Goal: Transaction & Acquisition: Purchase product/service

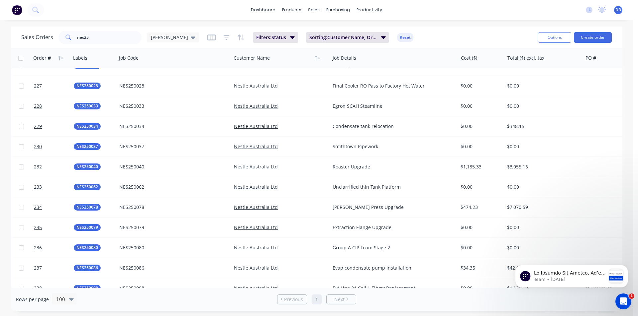
scroll to position [387, 0]
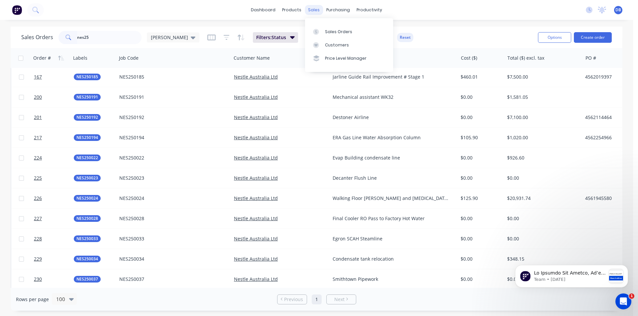
click at [318, 12] on div "sales" at bounding box center [313, 10] width 18 height 10
click at [328, 31] on div "Sales Orders" at bounding box center [338, 32] width 27 height 6
click at [329, 32] on div "Sales Orders" at bounding box center [338, 32] width 27 height 6
click at [329, 30] on div "Sales Orders" at bounding box center [338, 32] width 27 height 6
drag, startPoint x: 115, startPoint y: 36, endPoint x: 23, endPoint y: 4, distance: 96.9
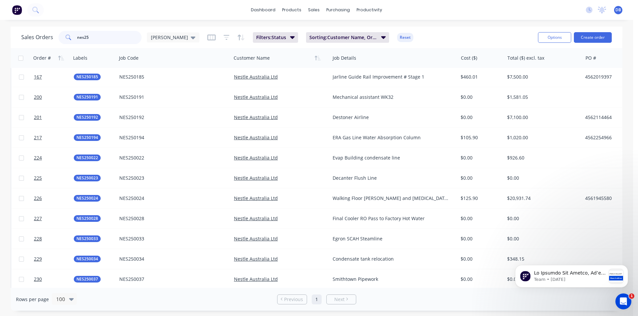
click at [31, 34] on div "Sales Orders nes25 Darren" at bounding box center [110, 37] width 178 height 13
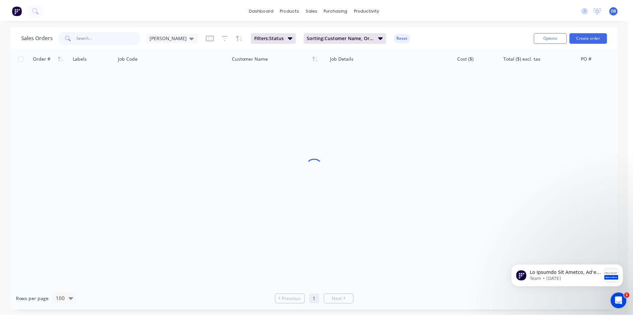
scroll to position [0, 0]
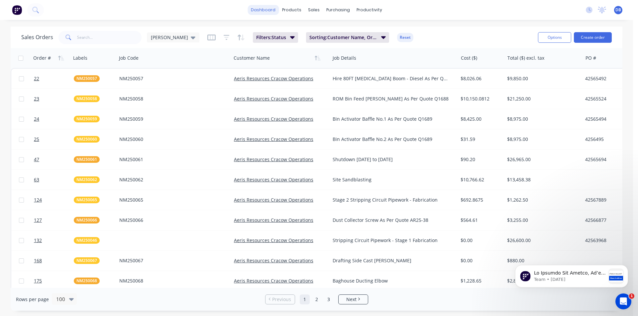
click at [257, 10] on link "dashboard" at bounding box center [262, 10] width 31 height 10
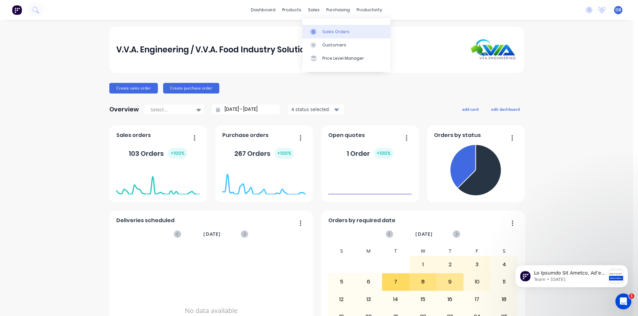
click at [323, 31] on div "Sales Orders" at bounding box center [335, 32] width 27 height 6
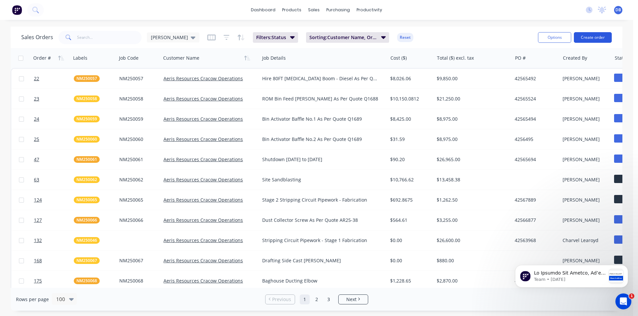
click at [583, 34] on button "Create order" at bounding box center [592, 37] width 38 height 11
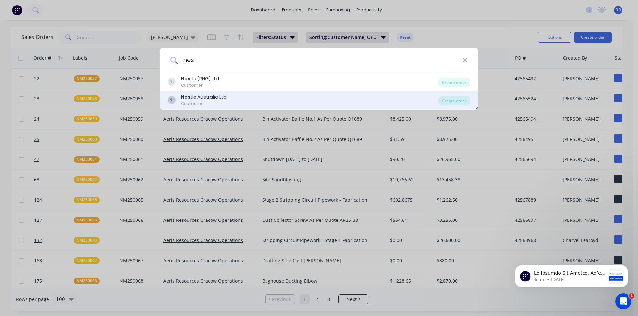
type input "nes"
click at [210, 95] on div "Nes tle Australia Ltd" at bounding box center [203, 97] width 45 height 7
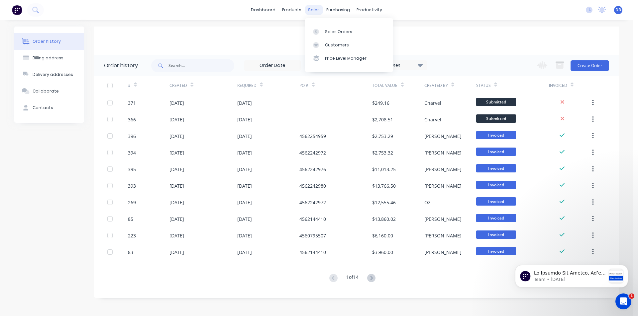
click at [316, 11] on div "sales" at bounding box center [313, 10] width 18 height 10
click at [319, 28] on link "Sales Orders" at bounding box center [349, 31] width 88 height 13
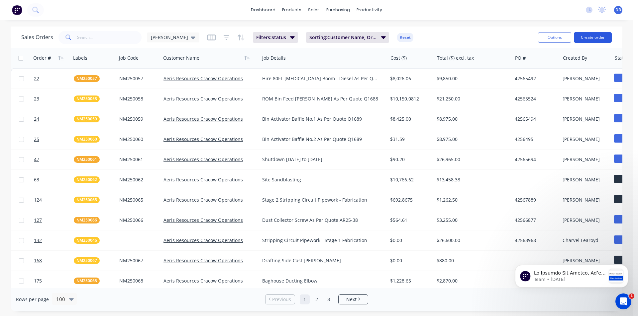
click at [594, 37] on button "Create order" at bounding box center [592, 37] width 38 height 11
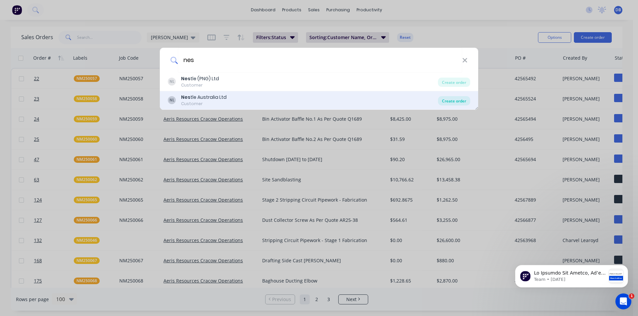
type input "nes"
click at [449, 101] on div "Create order" at bounding box center [454, 100] width 32 height 9
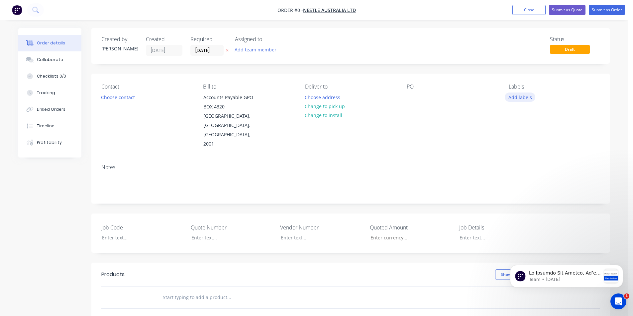
click at [520, 97] on button "Add labels" at bounding box center [519, 97] width 31 height 9
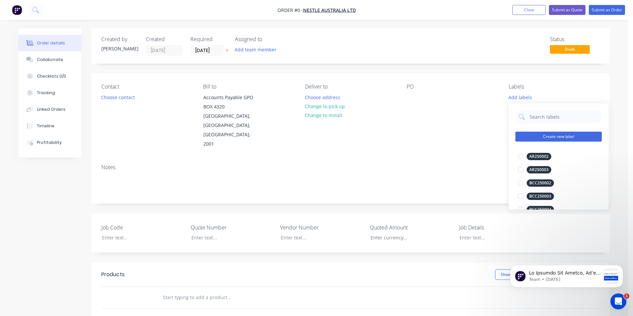
click at [541, 136] on button "Create new label" at bounding box center [558, 137] width 86 height 10
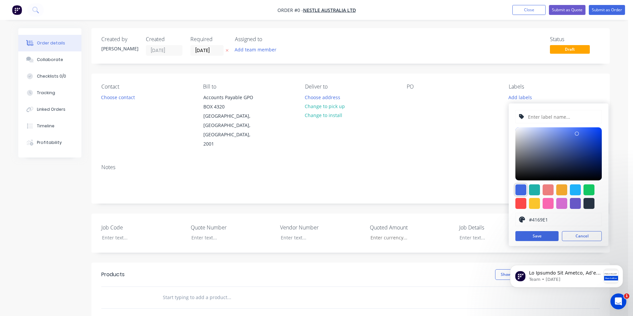
click at [522, 189] on div at bounding box center [520, 190] width 11 height 11
click at [543, 117] on input "text" at bounding box center [562, 117] width 71 height 13
type input "NES250255"
click at [519, 186] on div at bounding box center [520, 190] width 11 height 11
click at [546, 234] on button "Save" at bounding box center [536, 236] width 43 height 10
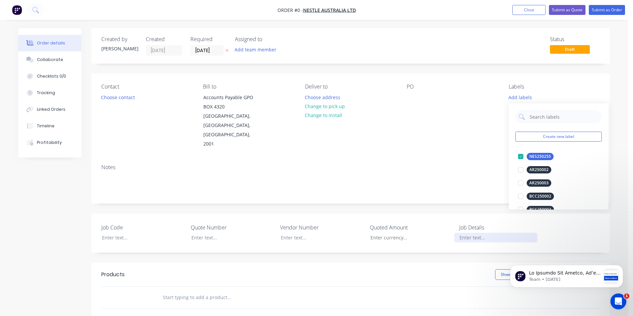
click at [462, 222] on div "Order details Collaborate Checklists 0/0 Tracking Linked Orders Timeline Profit…" at bounding box center [314, 253] width 604 height 450
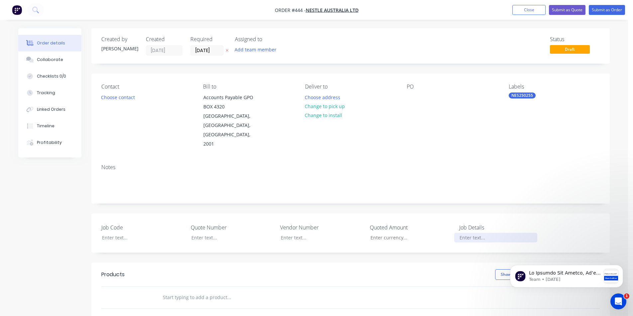
click at [468, 233] on div at bounding box center [495, 238] width 83 height 10
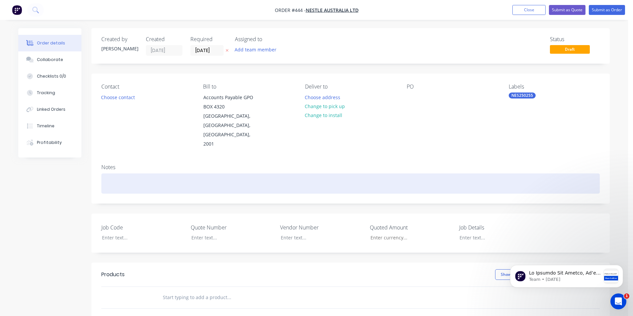
click at [112, 174] on div at bounding box center [350, 184] width 498 height 20
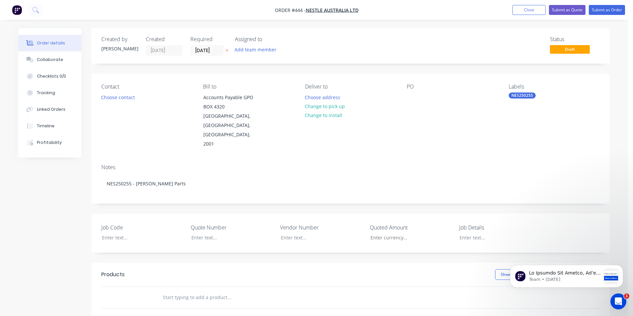
click at [578, 255] on body "Team • [DATE]" at bounding box center [566, 275] width 128 height 41
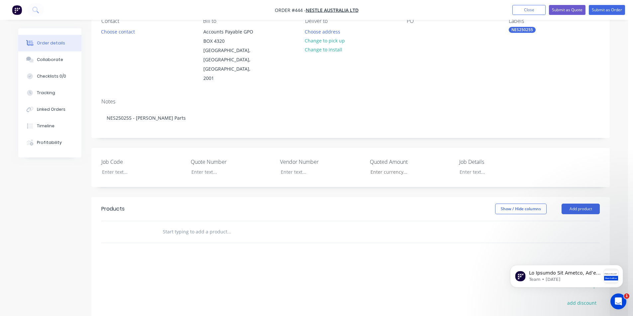
scroll to position [66, 0]
click at [579, 203] on button "Add product" at bounding box center [580, 208] width 38 height 11
click at [566, 220] on div "Product catalogue" at bounding box center [567, 225] width 51 height 10
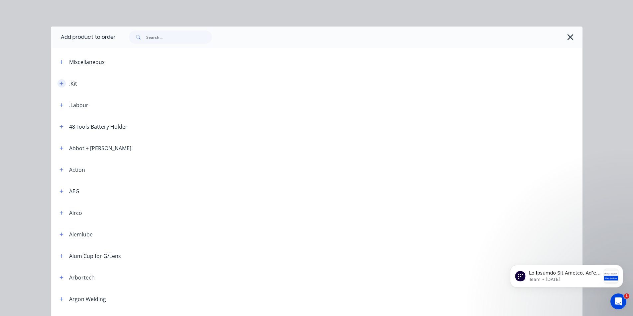
click at [60, 82] on icon "button" at bounding box center [61, 83] width 4 height 5
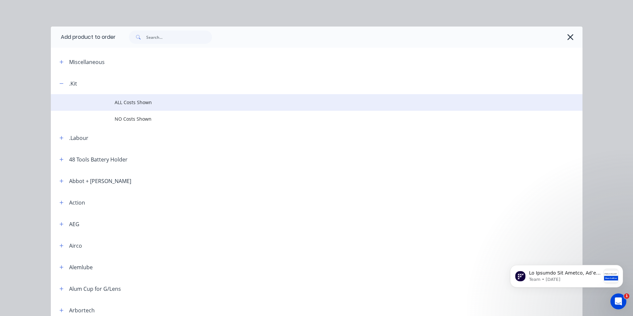
click at [129, 104] on span "ALL Costs Shown" at bounding box center [302, 102] width 374 height 7
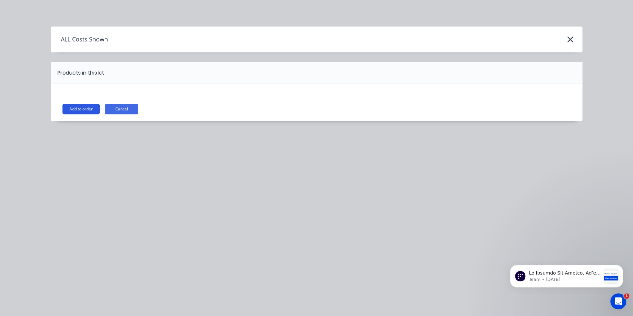
click at [85, 110] on button "Add to order" at bounding box center [80, 109] width 37 height 11
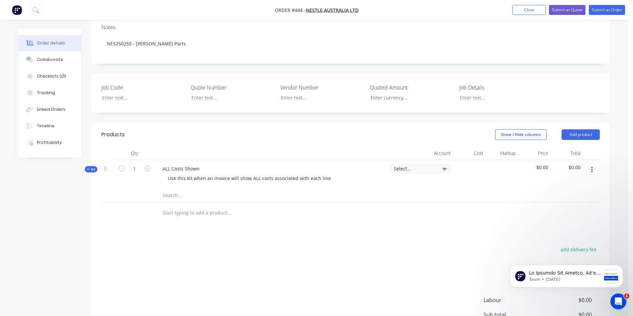
scroll to position [132, 0]
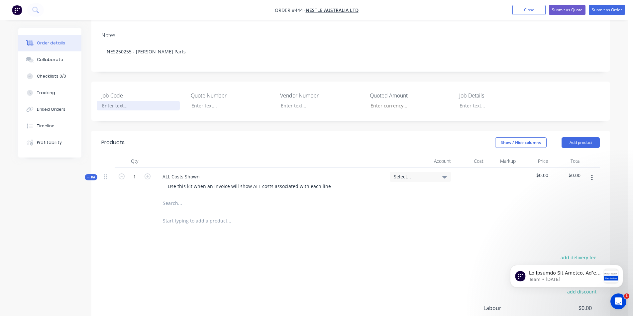
click at [103, 101] on div at bounding box center [138, 106] width 83 height 10
click at [344, 137] on div "Show / Hide columns Add product" at bounding box center [403, 142] width 392 height 11
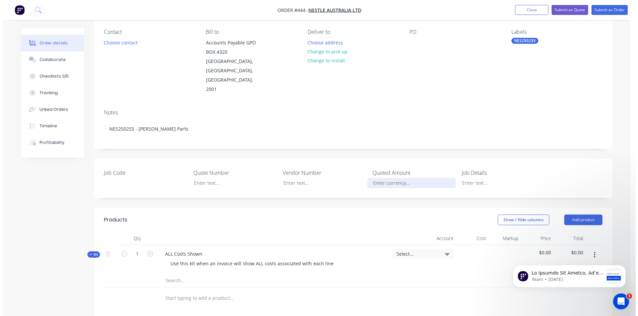
scroll to position [0, 0]
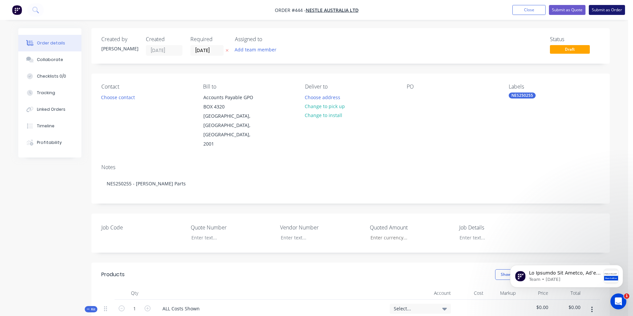
click at [606, 12] on button "Submit as Order" at bounding box center [606, 10] width 36 height 10
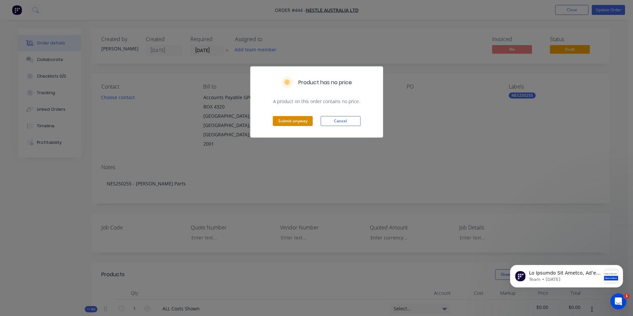
click at [295, 120] on button "Submit anyway" at bounding box center [293, 121] width 40 height 10
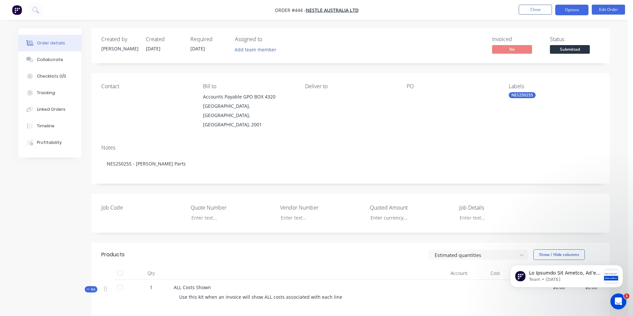
click at [557, 11] on button "Options" at bounding box center [571, 10] width 33 height 11
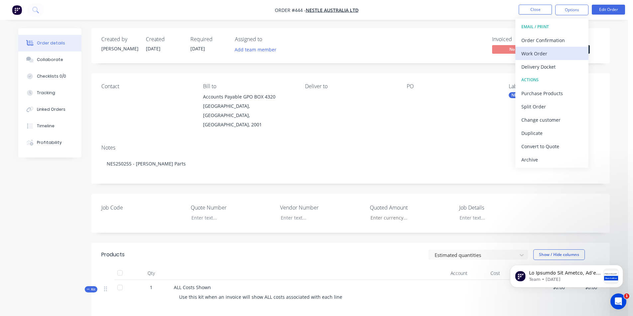
click at [543, 51] on div "Work Order" at bounding box center [551, 54] width 61 height 10
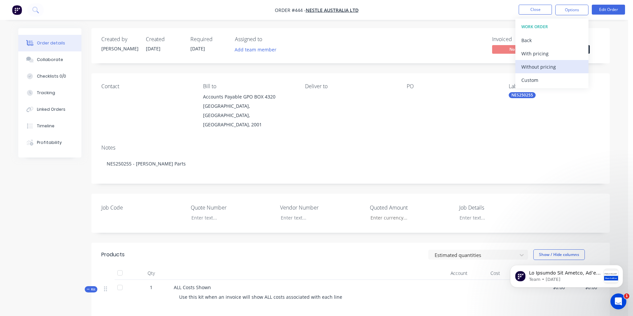
click at [537, 66] on div "Without pricing" at bounding box center [551, 67] width 61 height 10
click at [432, 106] on div "PO" at bounding box center [451, 106] width 91 height 46
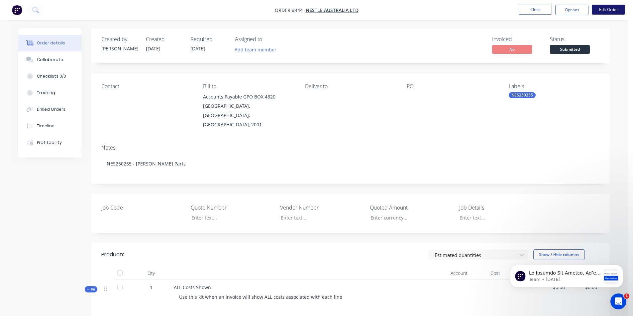
click at [607, 8] on button "Edit Order" at bounding box center [607, 10] width 33 height 10
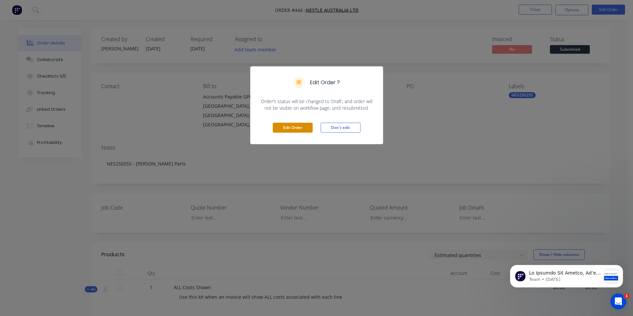
click at [297, 127] on button "Edit Order" at bounding box center [293, 128] width 40 height 10
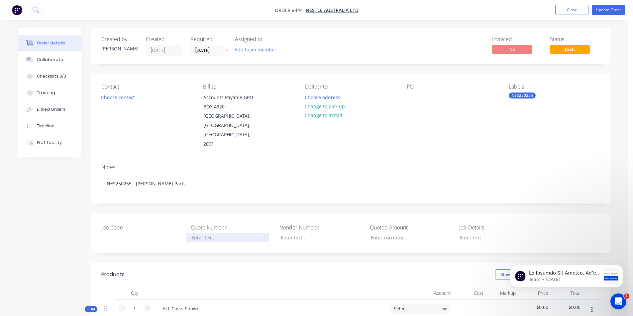
click at [206, 233] on div at bounding box center [227, 238] width 83 height 10
click at [138, 233] on div at bounding box center [138, 238] width 83 height 10
click at [314, 214] on div "Job Code 255 Quote Number Vendor Number Quoted Amount Job Details" at bounding box center [350, 233] width 518 height 39
click at [566, 11] on button "Close" at bounding box center [571, 10] width 33 height 10
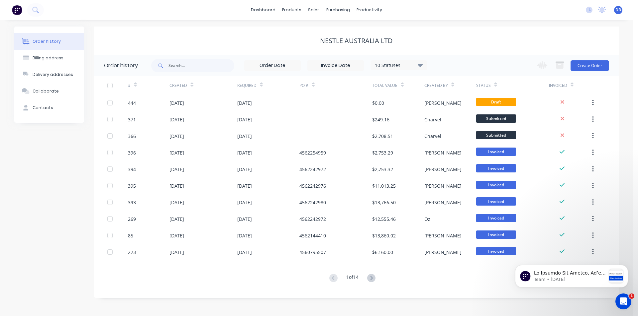
click at [55, 9] on div "dashboard products sales purchasing productivity dashboard products Product Cat…" at bounding box center [316, 10] width 633 height 20
click at [313, 12] on div "sales" at bounding box center [313, 10] width 18 height 10
click at [329, 31] on div "Sales Orders" at bounding box center [338, 32] width 27 height 6
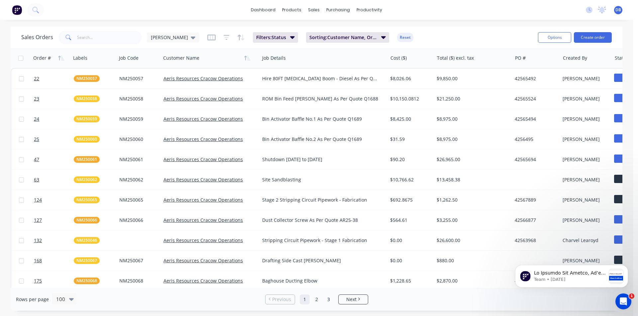
click at [54, 10] on div "dashboard products sales purchasing productivity dashboard products Product Cat…" at bounding box center [316, 10] width 633 height 20
click at [93, 39] on input "text" at bounding box center [109, 37] width 65 height 13
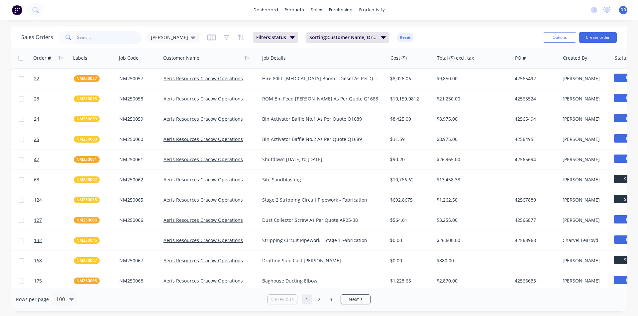
click at [86, 40] on input "text" at bounding box center [109, 37] width 65 height 13
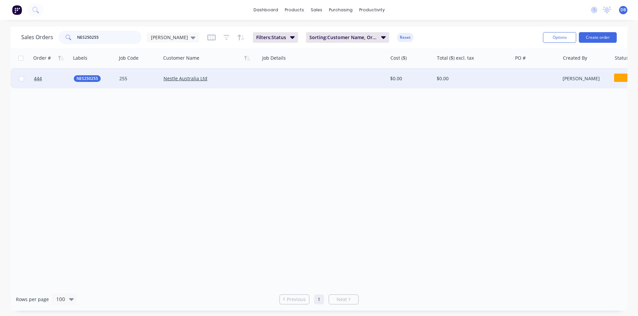
type input "NES250255"
click at [276, 78] on div at bounding box center [323, 79] width 128 height 20
click at [240, 78] on div "Nestle Australia Ltd" at bounding box center [207, 78] width 89 height 7
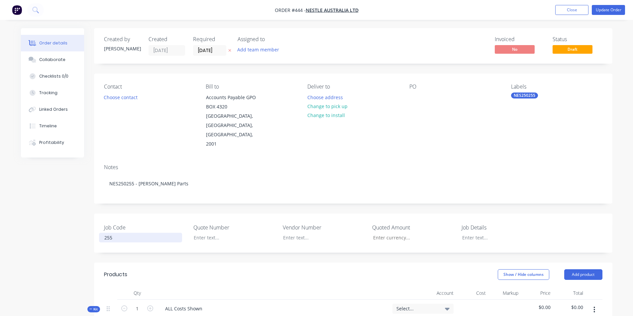
click at [117, 233] on div "255" at bounding box center [140, 238] width 83 height 10
click at [217, 233] on div at bounding box center [229, 238] width 83 height 10
click at [207, 233] on div at bounding box center [229, 238] width 83 height 10
click at [381, 233] on input "Job Code" at bounding box center [411, 238] width 88 height 10
click at [380, 233] on input "Job Code" at bounding box center [411, 238] width 88 height 10
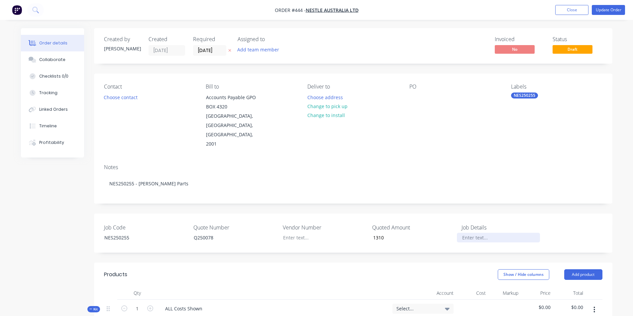
type input "$1,310.00"
click at [469, 233] on div at bounding box center [498, 238] width 83 height 10
click at [610, 10] on button "Update Order" at bounding box center [607, 10] width 33 height 10
type input "$1,310.00"
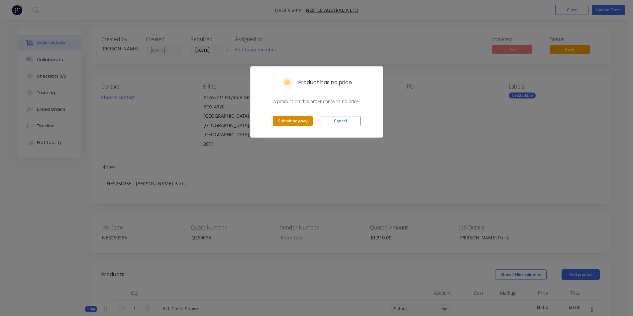
click at [299, 122] on button "Submit anyway" at bounding box center [293, 121] width 40 height 10
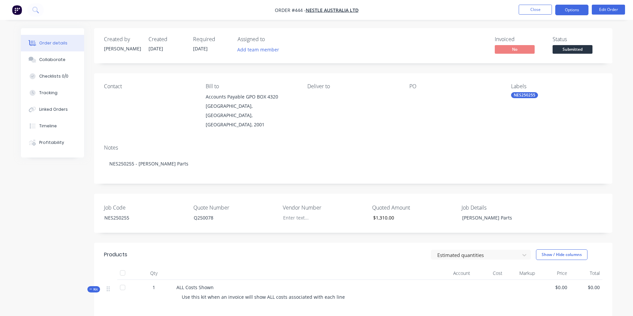
click at [577, 12] on button "Options" at bounding box center [571, 10] width 33 height 11
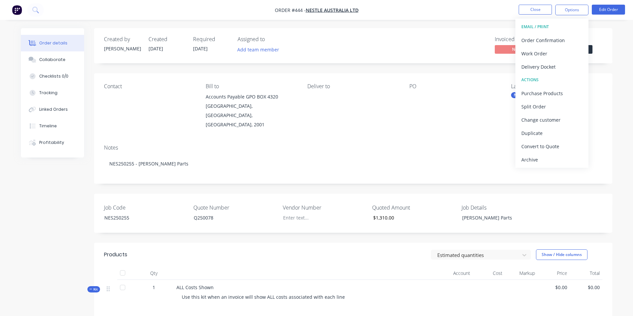
click at [538, 26] on div "EMAIL / PRINT" at bounding box center [551, 27] width 61 height 9
click at [531, 26] on div "EMAIL / PRINT" at bounding box center [551, 27] width 61 height 9
click at [600, 118] on div "Labels NES250255" at bounding box center [556, 106] width 91 height 46
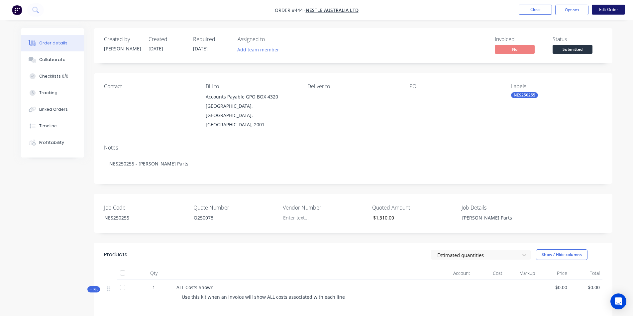
click at [606, 11] on button "Edit Order" at bounding box center [607, 10] width 33 height 10
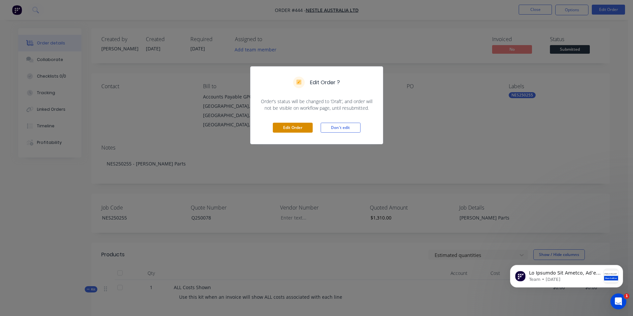
click at [307, 129] on button "Edit Order" at bounding box center [293, 128] width 40 height 10
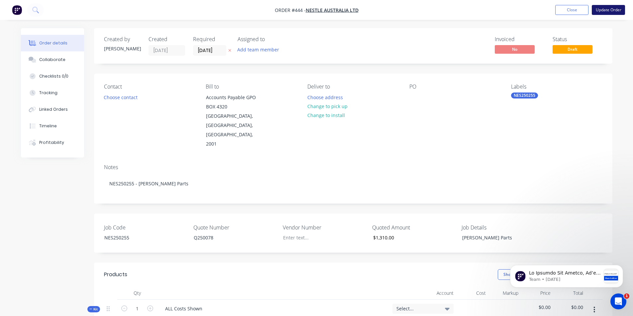
click at [603, 11] on button "Update Order" at bounding box center [607, 10] width 33 height 10
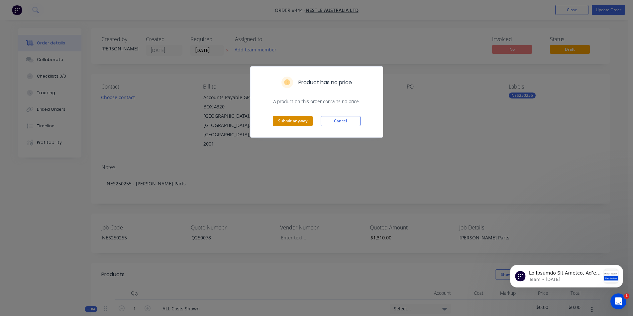
click at [303, 119] on button "Submit anyway" at bounding box center [293, 121] width 40 height 10
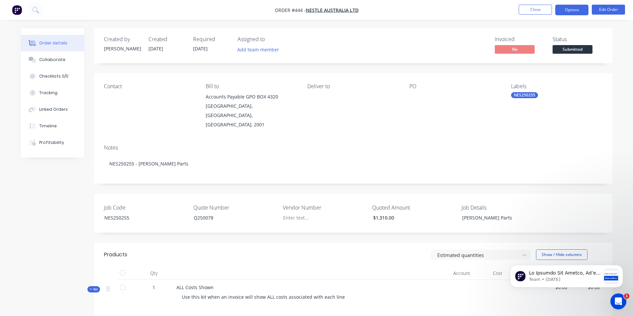
click at [578, 10] on button "Options" at bounding box center [571, 10] width 33 height 11
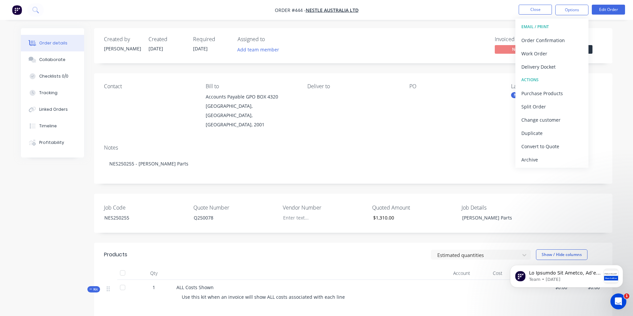
click at [530, 25] on div "EMAIL / PRINT" at bounding box center [551, 27] width 61 height 9
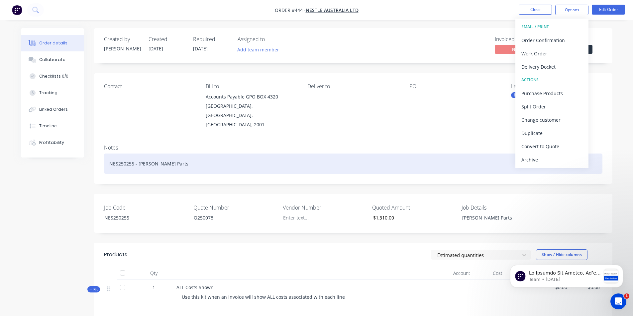
click at [448, 162] on div "NES250255 - [PERSON_NAME] Parts" at bounding box center [353, 164] width 498 height 20
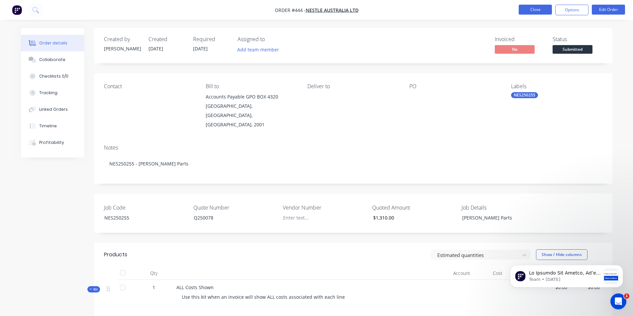
click at [522, 11] on button "Close" at bounding box center [534, 10] width 33 height 10
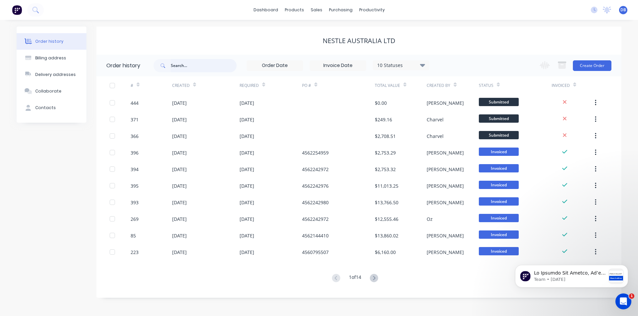
click at [184, 65] on input "text" at bounding box center [204, 65] width 66 height 13
type input "nes250255"
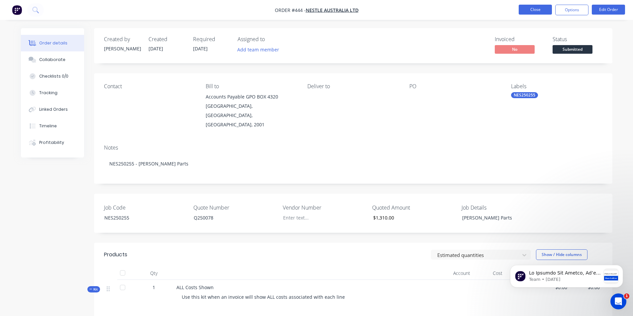
click at [544, 11] on button "Close" at bounding box center [534, 10] width 33 height 10
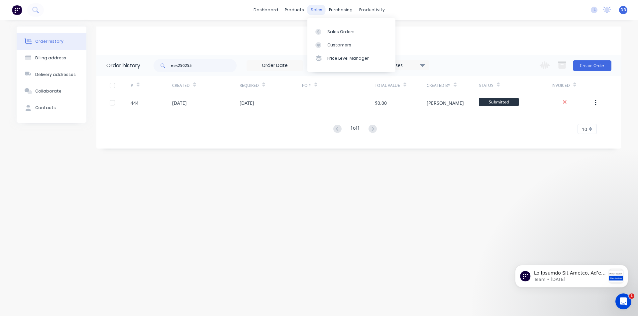
click at [316, 9] on div "sales" at bounding box center [316, 10] width 18 height 10
click at [327, 31] on div "Sales Orders" at bounding box center [340, 32] width 27 height 6
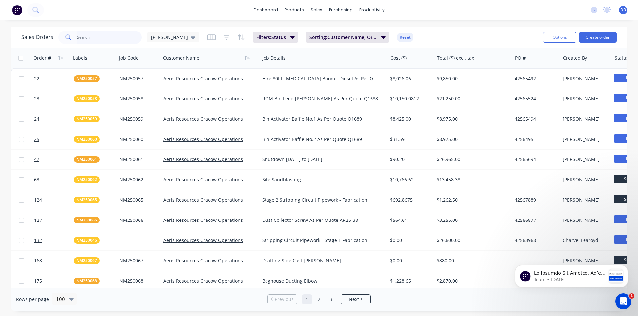
click at [80, 38] on input "text" at bounding box center [109, 37] width 65 height 13
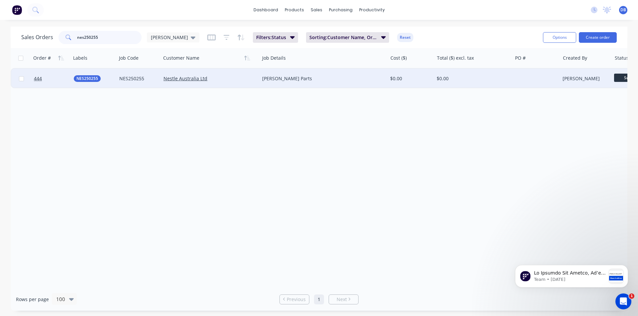
type input "nes250255"
click at [314, 75] on div "[PERSON_NAME] Parts" at bounding box center [323, 79] width 128 height 20
click at [239, 74] on div "Nestle Australia Ltd" at bounding box center [210, 79] width 99 height 20
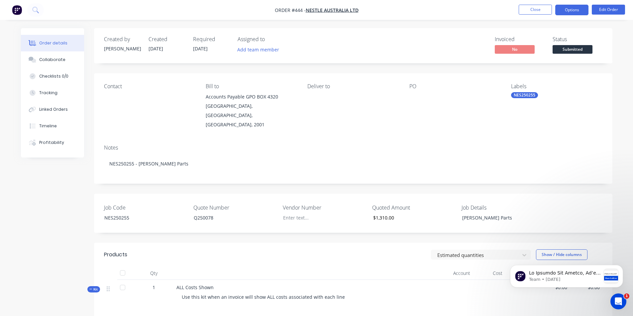
click at [581, 11] on button "Options" at bounding box center [571, 10] width 33 height 11
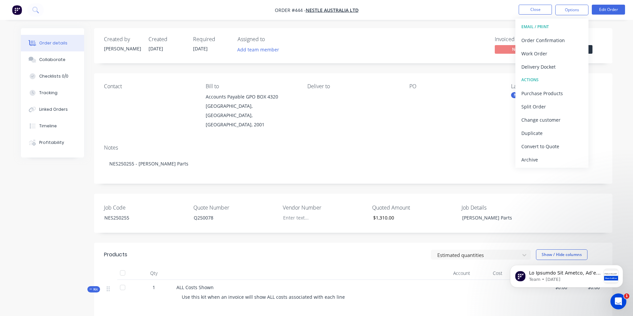
click at [536, 26] on div "EMAIL / PRINT" at bounding box center [551, 27] width 61 height 9
click at [461, 116] on div "PO" at bounding box center [454, 106] width 91 height 46
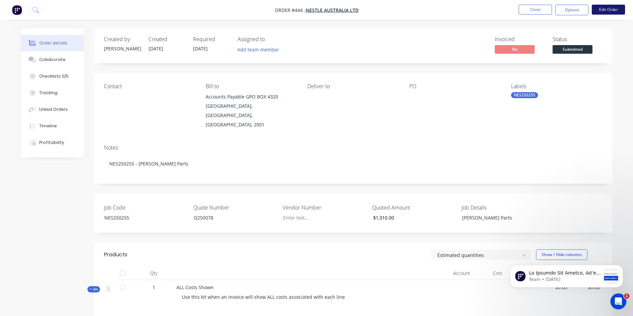
click at [601, 12] on button "Edit Order" at bounding box center [607, 10] width 33 height 10
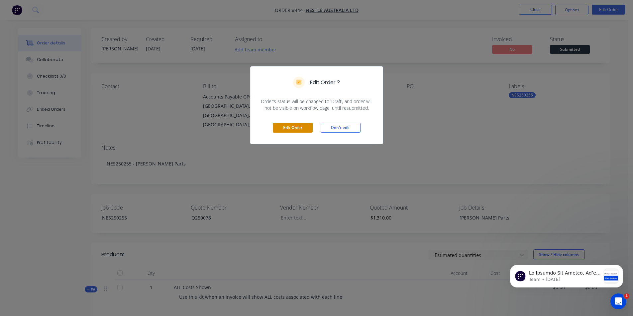
click at [300, 130] on button "Edit Order" at bounding box center [293, 128] width 40 height 10
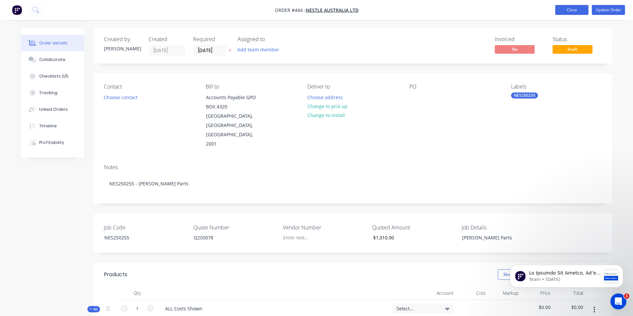
click at [579, 12] on button "Close" at bounding box center [571, 10] width 33 height 10
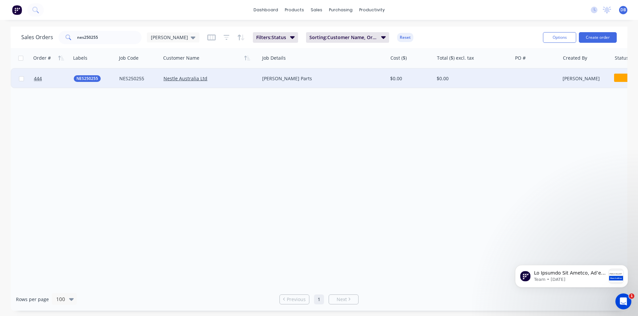
click at [242, 80] on div "Nestle Australia Ltd" at bounding box center [207, 78] width 89 height 7
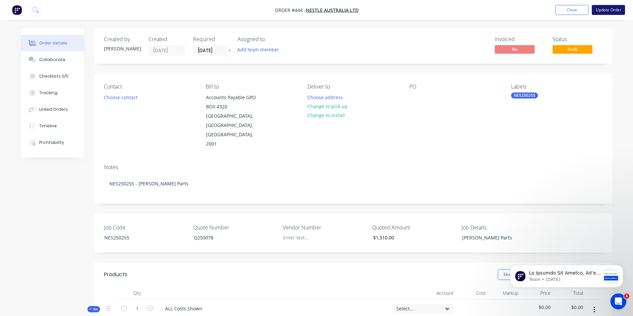
click at [600, 11] on button "Update Order" at bounding box center [607, 10] width 33 height 10
type input "$1,310.00"
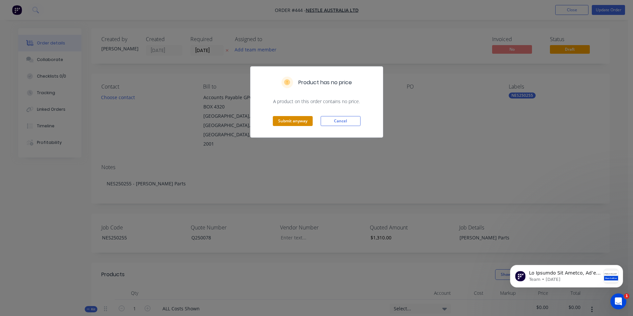
click at [296, 119] on button "Submit anyway" at bounding box center [293, 121] width 40 height 10
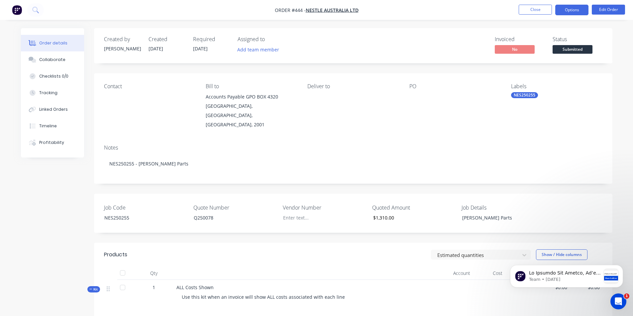
click at [565, 11] on button "Options" at bounding box center [571, 10] width 33 height 11
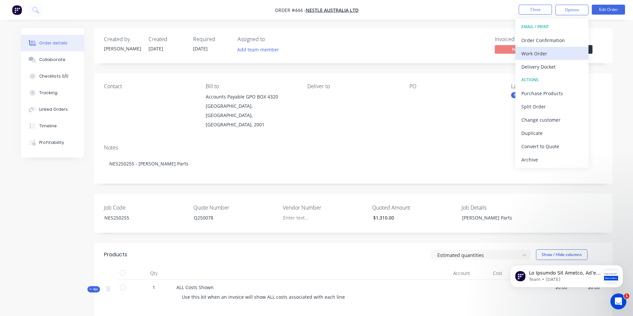
click at [545, 52] on div "Work Order" at bounding box center [551, 54] width 61 height 10
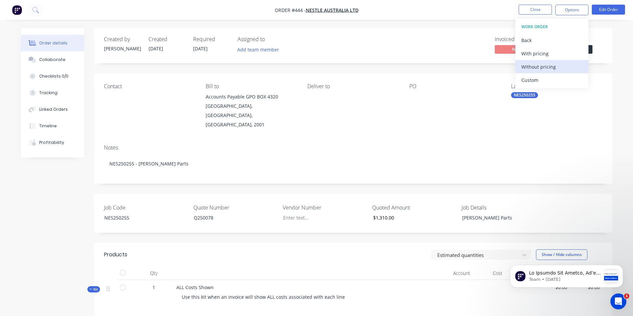
click at [541, 64] on div "Without pricing" at bounding box center [551, 67] width 61 height 10
click at [418, 103] on div "PO" at bounding box center [454, 106] width 91 height 46
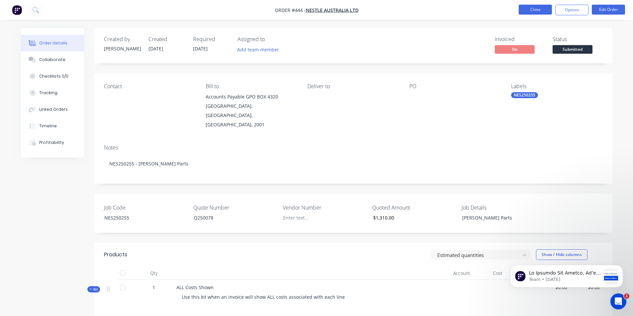
click at [546, 8] on button "Close" at bounding box center [534, 10] width 33 height 10
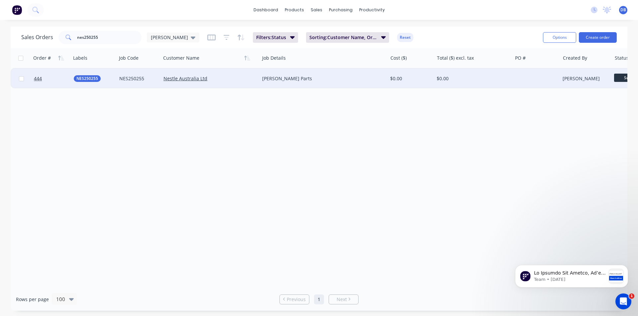
click at [229, 80] on div "Nestle Australia Ltd" at bounding box center [207, 78] width 89 height 7
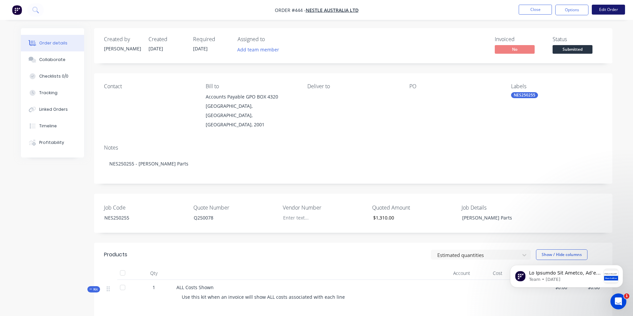
click at [602, 12] on button "Edit Order" at bounding box center [607, 10] width 33 height 10
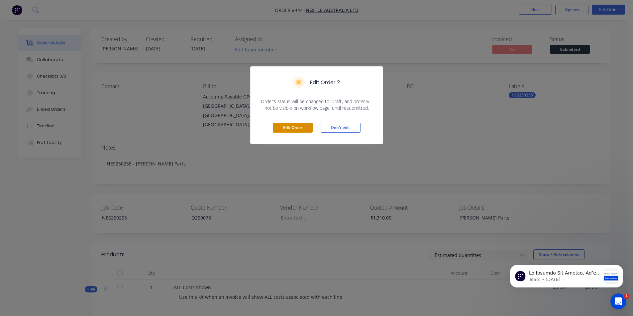
click at [284, 125] on button "Edit Order" at bounding box center [293, 128] width 40 height 10
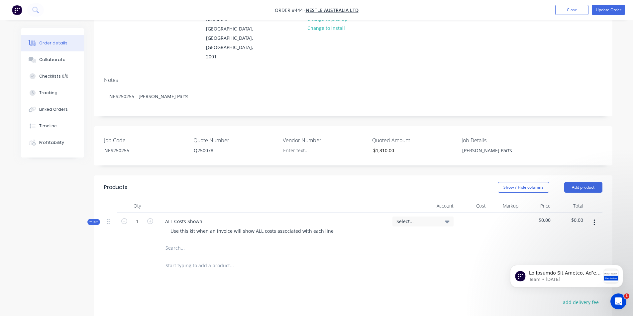
scroll to position [100, 0]
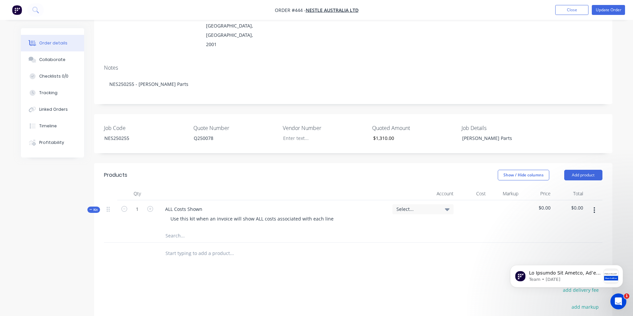
click at [177, 229] on input "text" at bounding box center [231, 235] width 133 height 13
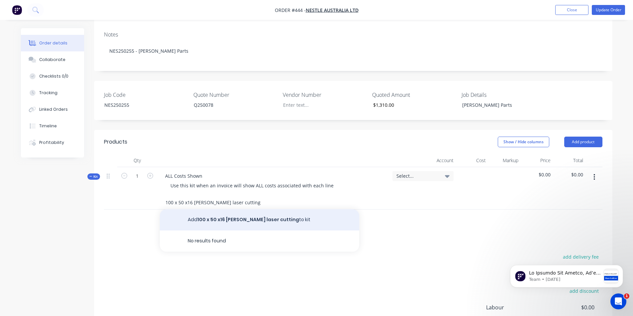
type input "100 x 50 x16 [PERSON_NAME] laser cutting"
click at [189, 210] on button "Add 100 x 50 x16 [PERSON_NAME] laser cutting to kit" at bounding box center [259, 220] width 199 height 21
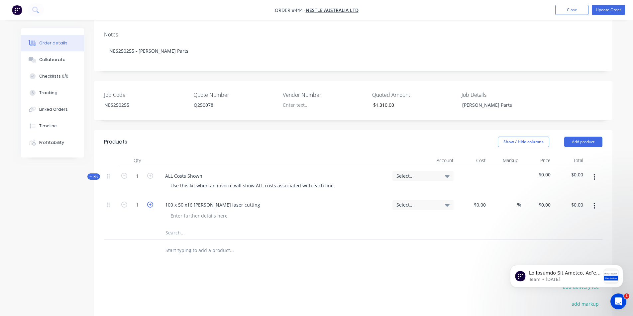
click at [151, 202] on icon "button" at bounding box center [150, 205] width 6 height 6
type input "4"
click at [173, 226] on input "text" at bounding box center [231, 232] width 133 height 13
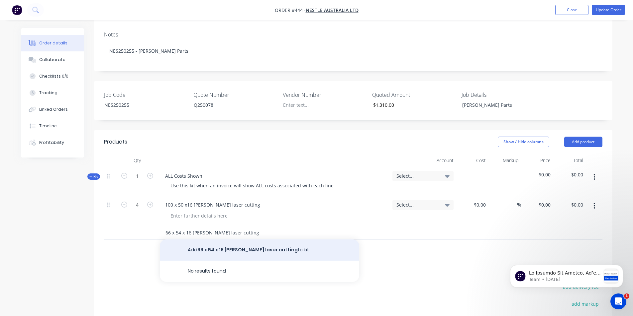
type input "66 x 54 x 16 [PERSON_NAME] laser cutting"
click at [191, 240] on button "Add 66 x 54 x 16 [PERSON_NAME] laser cutting to kit" at bounding box center [259, 250] width 199 height 21
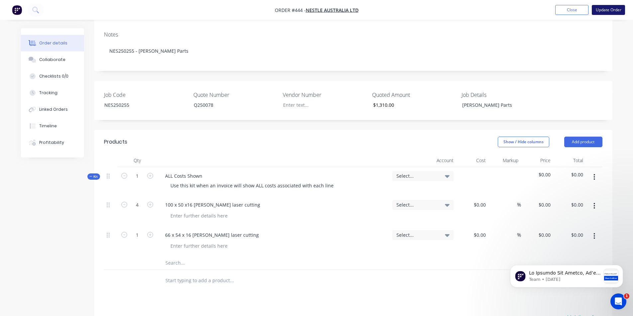
click at [620, 10] on button "Update Order" at bounding box center [607, 10] width 33 height 10
type input "$1,310.00"
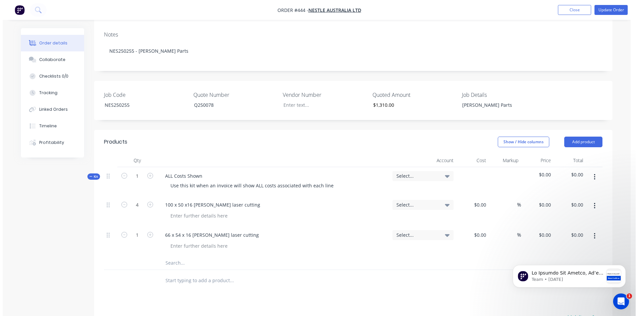
scroll to position [0, 0]
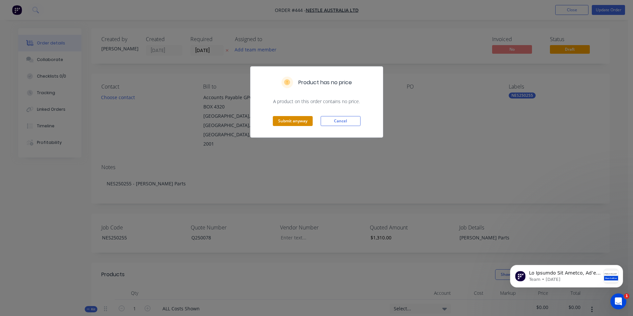
click at [292, 119] on button "Submit anyway" at bounding box center [293, 121] width 40 height 10
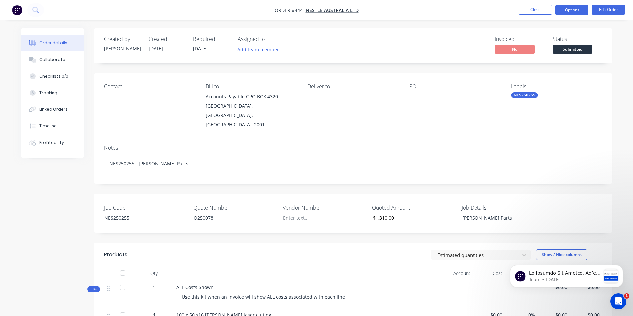
click at [571, 10] on button "Options" at bounding box center [571, 10] width 33 height 11
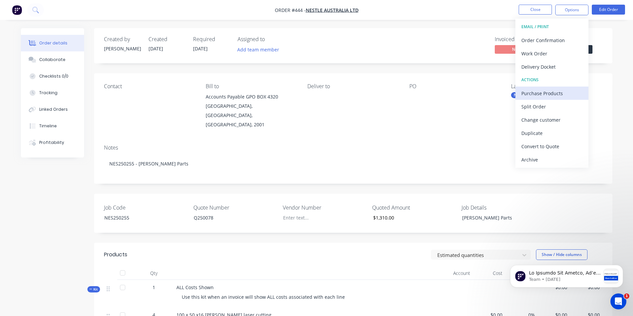
click at [537, 93] on div "Purchase Products" at bounding box center [551, 94] width 61 height 10
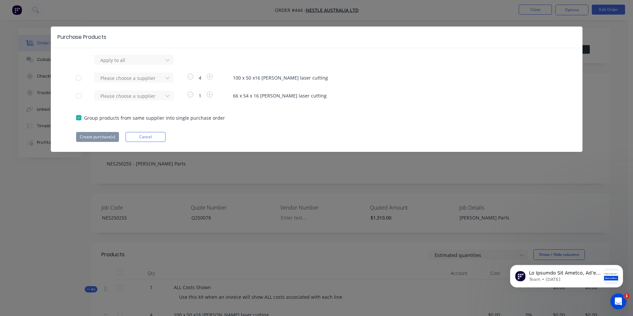
click at [80, 78] on div at bounding box center [78, 77] width 13 height 13
click at [76, 95] on div at bounding box center [78, 95] width 13 height 13
click at [211, 95] on icon "button" at bounding box center [210, 95] width 6 height 6
click at [210, 95] on icon "button" at bounding box center [210, 95] width 6 height 6
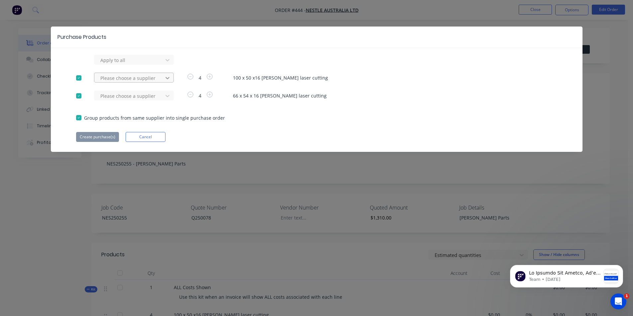
click at [167, 77] on icon at bounding box center [167, 78] width 7 height 7
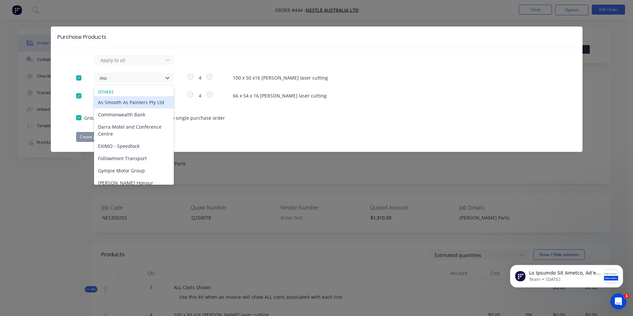
type input "mor"
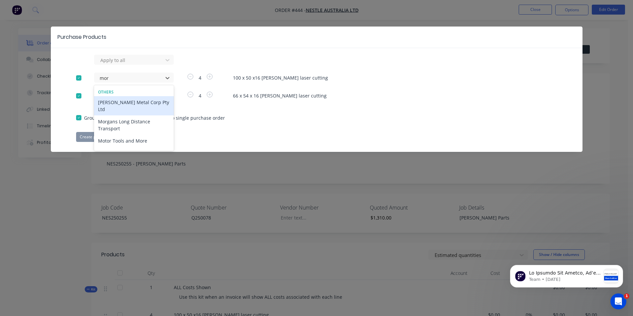
click at [138, 103] on div "[PERSON_NAME] Metal Corp Pty Ltd" at bounding box center [134, 105] width 80 height 19
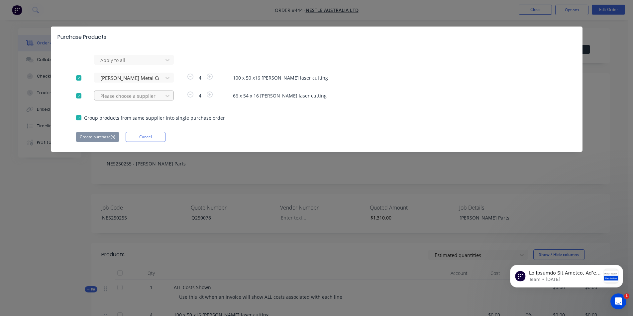
click at [118, 96] on div at bounding box center [130, 96] width 60 height 8
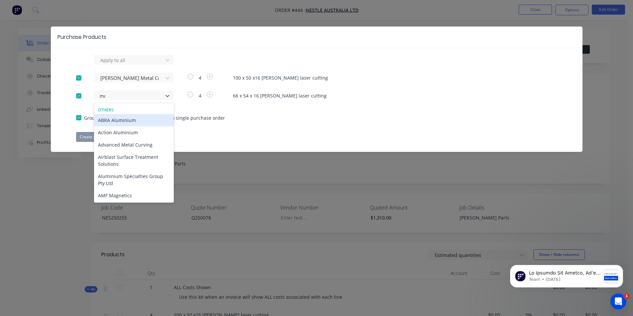
type input "mor"
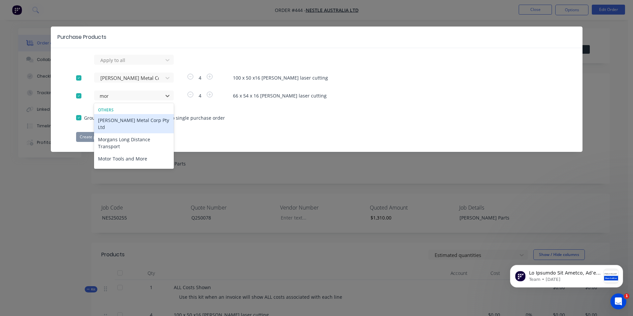
click at [133, 120] on div "[PERSON_NAME] Metal Corp Pty Ltd" at bounding box center [134, 123] width 80 height 19
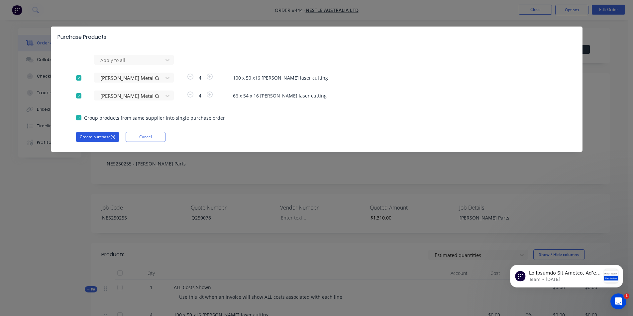
click at [97, 137] on button "Create purchase(s)" at bounding box center [97, 137] width 43 height 10
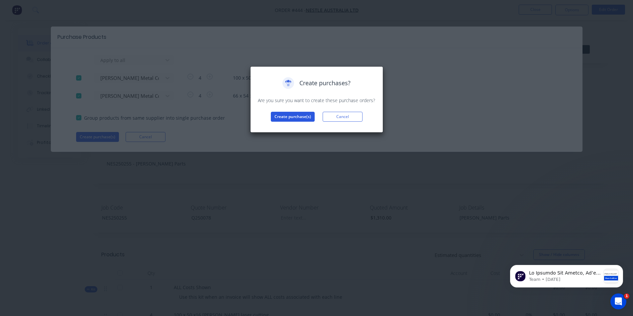
click at [296, 120] on button "Create purchase(s)" at bounding box center [293, 117] width 44 height 10
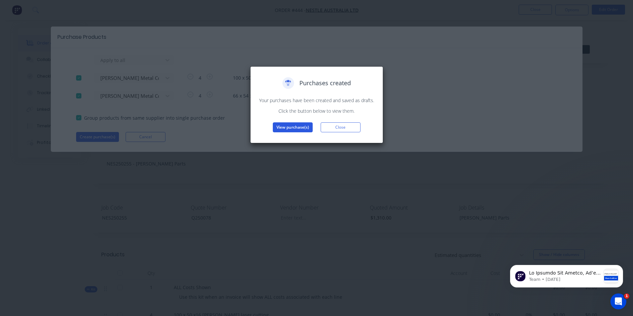
click at [292, 127] on button "View purchase(s)" at bounding box center [293, 128] width 40 height 10
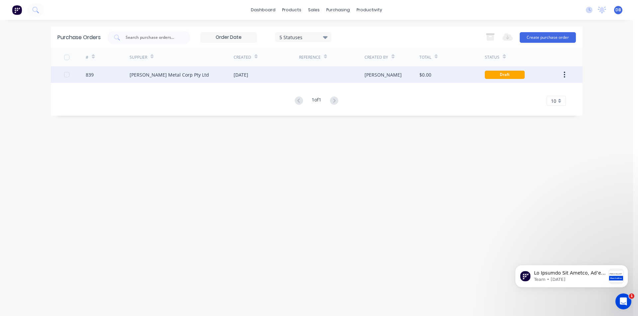
click at [293, 76] on div "[DATE]" at bounding box center [265, 74] width 65 height 17
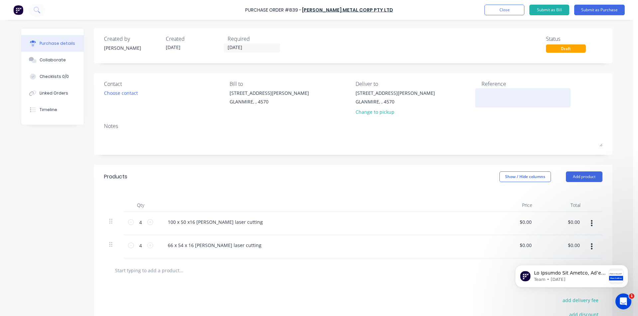
click at [485, 97] on textarea at bounding box center [522, 97] width 83 height 15
type textarea "NES"
type textarea "x"
type textarea "NES2"
type textarea "x"
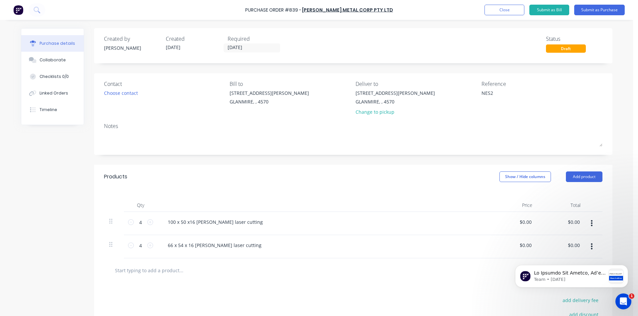
type textarea "NES25"
type textarea "x"
type textarea "NES250"
type textarea "x"
type textarea "NES2502"
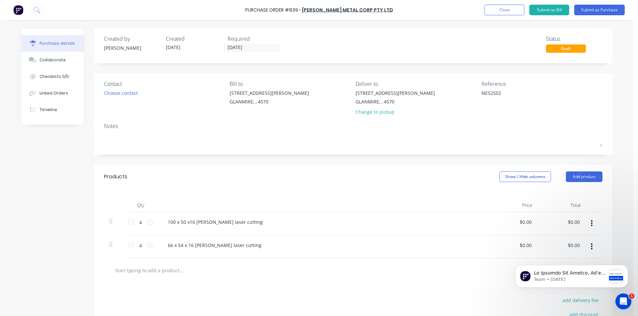
type textarea "x"
type textarea "NES25025"
type textarea "x"
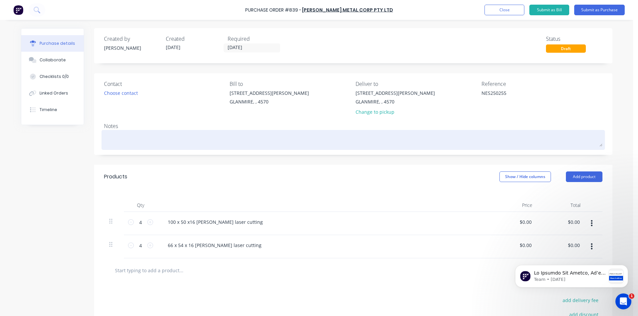
type textarea "NES250255"
type textarea "x"
type textarea "NES250255"
click at [104, 134] on textarea at bounding box center [353, 139] width 498 height 15
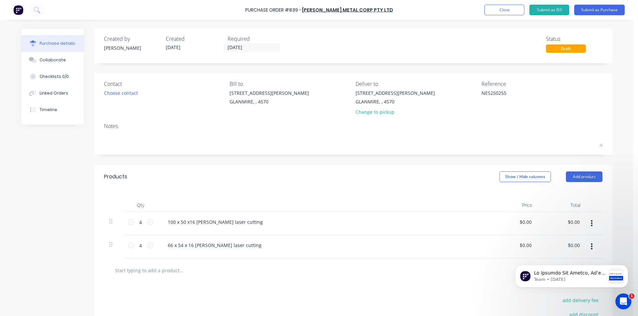
type textarea "x"
type textarea "N"
type textarea "x"
type textarea "NE"
type textarea "x"
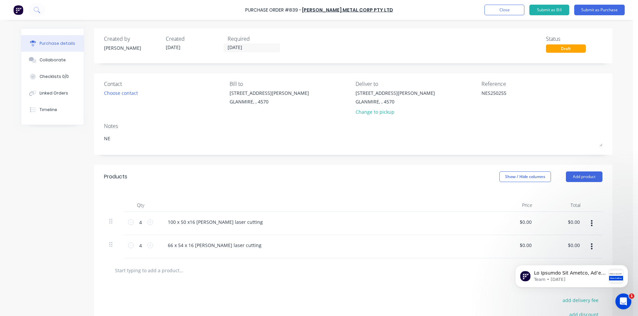
type textarea "NES"
type textarea "x"
type textarea "NES2"
type textarea "x"
type textarea "NES25"
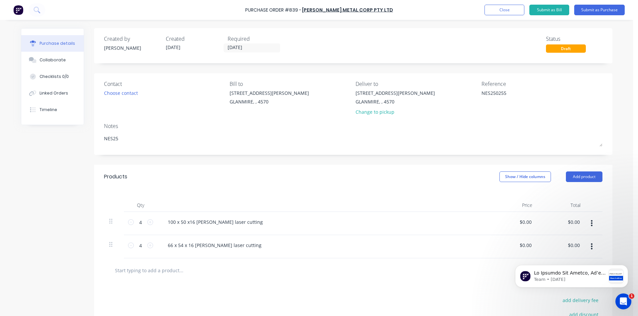
type textarea "x"
type textarea "NES250"
type textarea "x"
type textarea "NES2502"
type textarea "x"
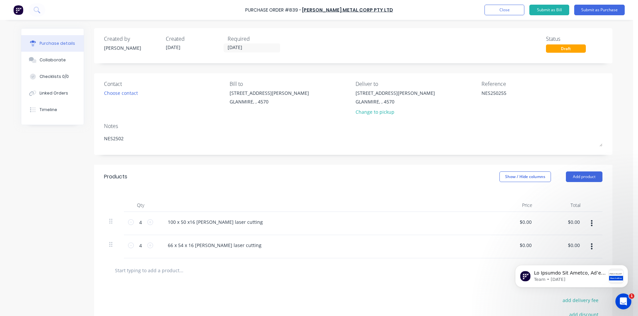
type textarea "NES25025"
type textarea "x"
type textarea "NES250255"
type textarea "x"
type textarea "NES250255"
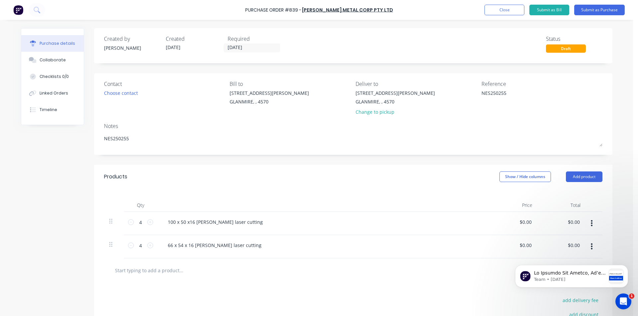
type textarea "x"
type textarea "NES250255 D"
type textarea "x"
type textarea "NES250255 DA"
type textarea "x"
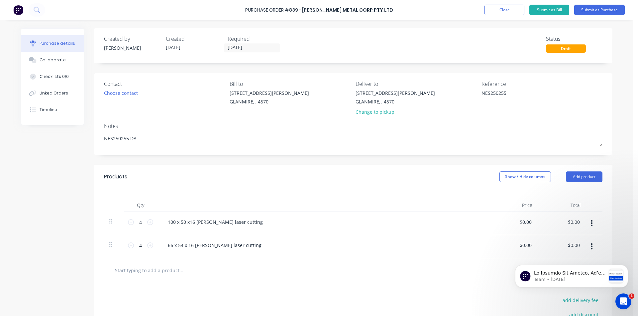
type textarea "NES250255 DAR"
type textarea "x"
type textarea "NES250255 [PERSON_NAME]"
type textarea "x"
type textarea "NES250255 DARRE"
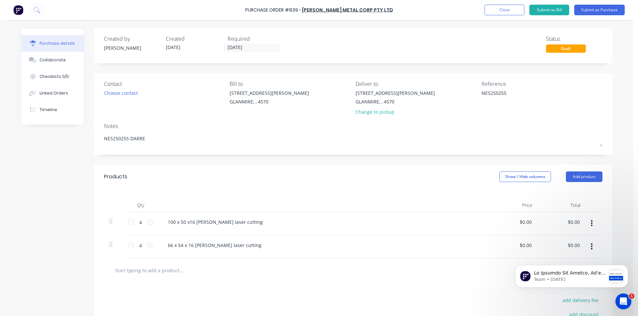
type textarea "x"
type textarea "NES250255 [PERSON_NAME]"
type textarea "x"
type textarea "NES250255 [PERSON_NAME]"
click at [584, 11] on button "Submit as Purchase" at bounding box center [599, 10] width 50 height 11
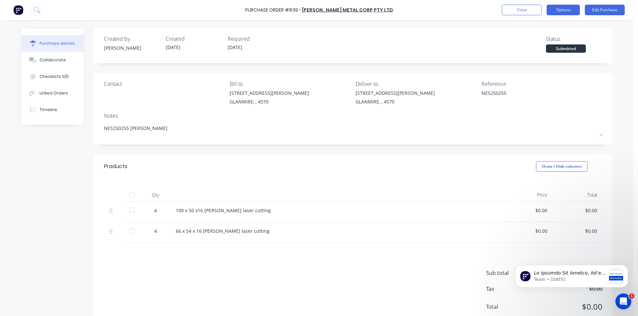
click at [559, 10] on button "Options" at bounding box center [562, 10] width 33 height 11
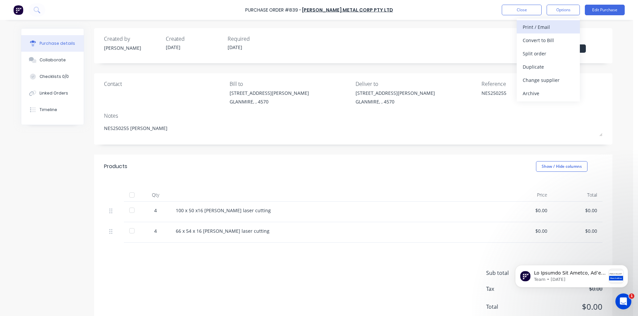
click at [542, 27] on div "Print / Email" at bounding box center [547, 27] width 51 height 10
click at [536, 41] on div "With pricing" at bounding box center [547, 41] width 51 height 10
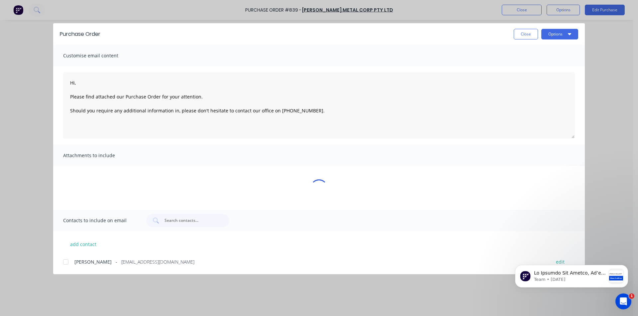
type textarea "x"
type textarea "Hi, Please find attached our Purchase Order for your attention. Should you requ…"
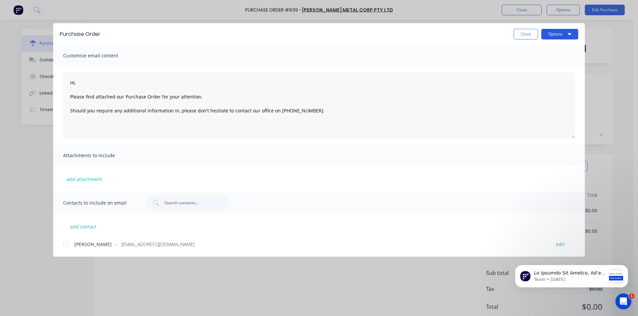
click at [570, 34] on icon "button" at bounding box center [568, 34] width 3 height 2
click at [533, 63] on div "Print" at bounding box center [546, 64] width 51 height 10
type textarea "x"
type textarea "Hi, Please find attached our Purchase Order for your attention. Should you requ…"
type textarea "x"
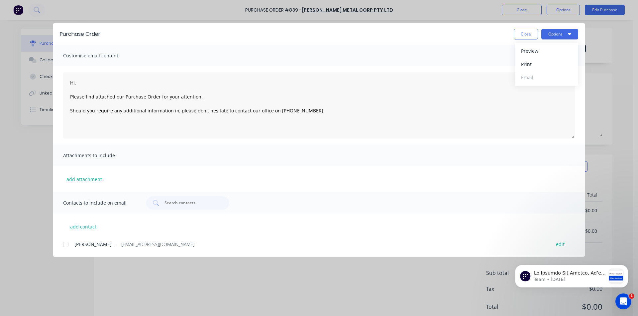
type textarea "Hi, Please find attached our Purchase Order for your attention. Should you requ…"
click at [532, 36] on button "Close" at bounding box center [525, 34] width 24 height 11
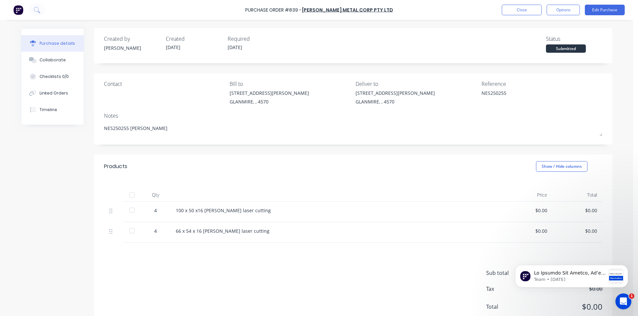
click at [538, 210] on div "$0.00" at bounding box center [527, 210] width 39 height 7
click at [604, 12] on button "Edit Purchase" at bounding box center [604, 10] width 40 height 11
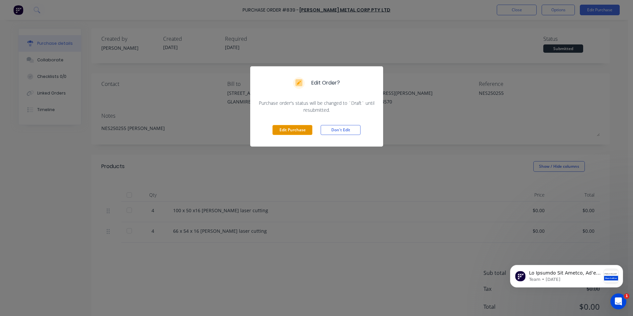
click at [278, 128] on button "Edit Purchase" at bounding box center [292, 130] width 40 height 10
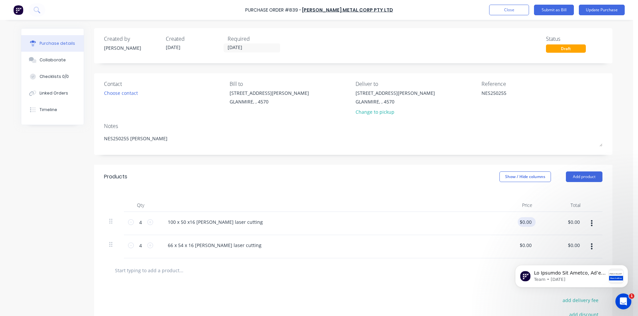
type textarea "x"
click at [526, 223] on input "0.00" at bounding box center [524, 222] width 15 height 10
type input "0"
type input "15.05"
type textarea "x"
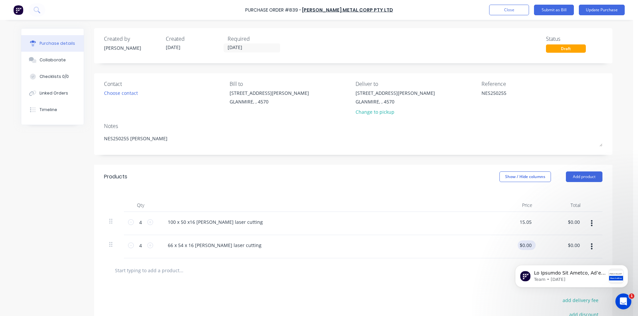
type input "$15.05"
type input "$60.20"
type input "0.00"
click at [520, 245] on input "0.00" at bounding box center [524, 246] width 15 height 10
type textarea "x"
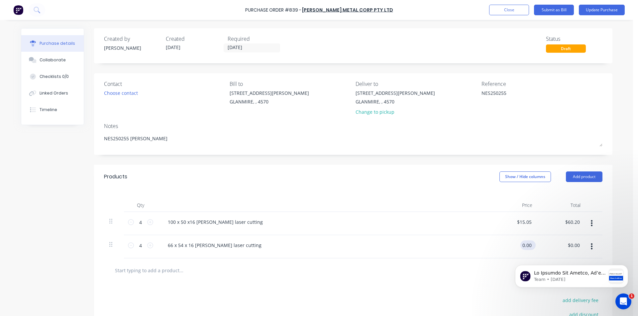
click at [529, 247] on input "0.00" at bounding box center [526, 246] width 13 height 10
type input "0"
type input "15.60"
type textarea "x"
type input "$15.60"
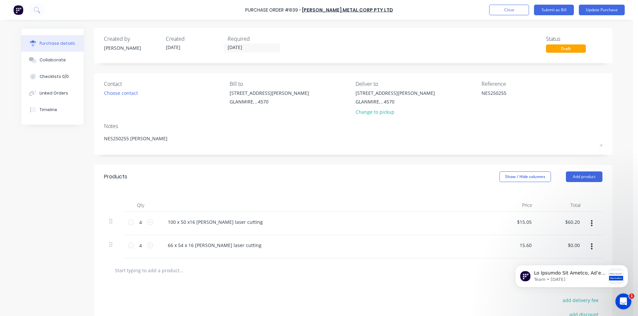
type input "$62.40"
click at [353, 223] on div "100 x 50 x16 [PERSON_NAME] laser cutting" at bounding box center [322, 222] width 321 height 10
click at [604, 10] on button "Update Purchase" at bounding box center [601, 10] width 46 height 11
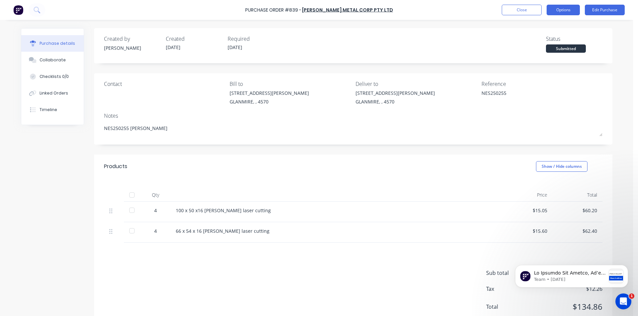
click at [570, 11] on button "Options" at bounding box center [562, 10] width 33 height 11
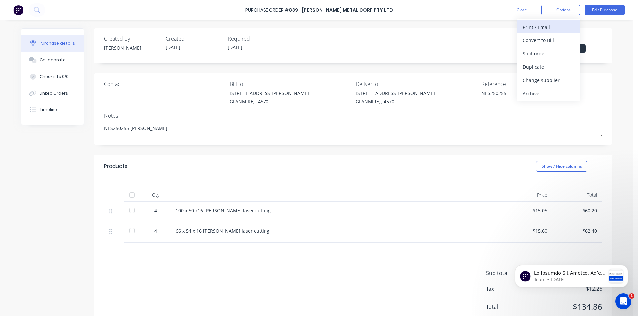
click at [537, 30] on div "Print / Email" at bounding box center [547, 27] width 51 height 10
click at [538, 42] on div "With pricing" at bounding box center [547, 41] width 51 height 10
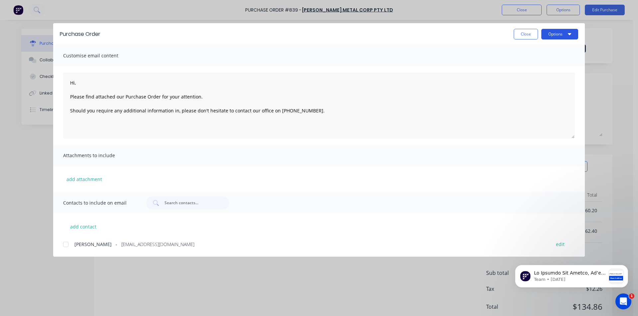
click at [571, 35] on button "Options" at bounding box center [559, 34] width 37 height 11
click at [536, 64] on div "Print" at bounding box center [546, 64] width 51 height 10
type textarea "x"
type textarea "Hi, Please find attached our Purchase Order for your attention. Should you requ…"
type textarea "x"
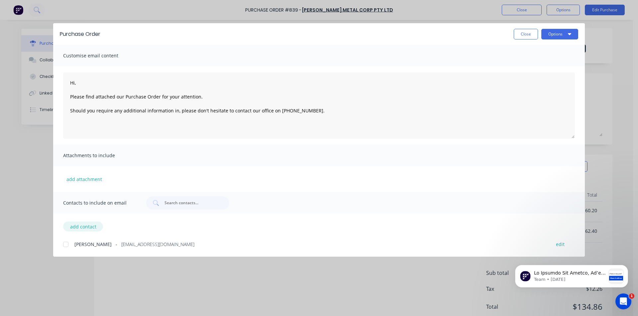
click at [71, 224] on button "add contact" at bounding box center [83, 227] width 40 height 10
type textarea "Hi, Please find attached our Purchase Order for your attention. Should you requ…"
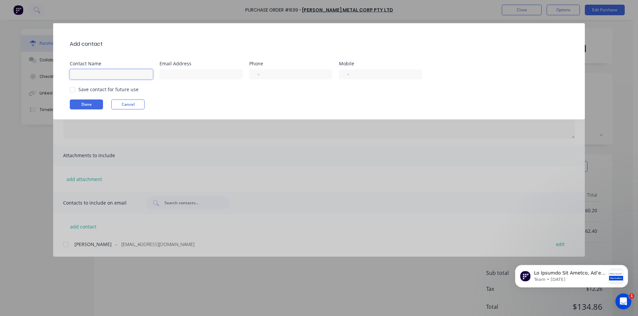
click at [103, 75] on input at bounding box center [111, 74] width 83 height 10
type input "[PERSON_NAME]"
click at [186, 74] on input at bounding box center [200, 74] width 83 height 10
type input "[PERSON_NAME][EMAIL_ADDRESS][DOMAIN_NAME]"
click at [272, 77] on input "tel" at bounding box center [294, 75] width 61 height 8
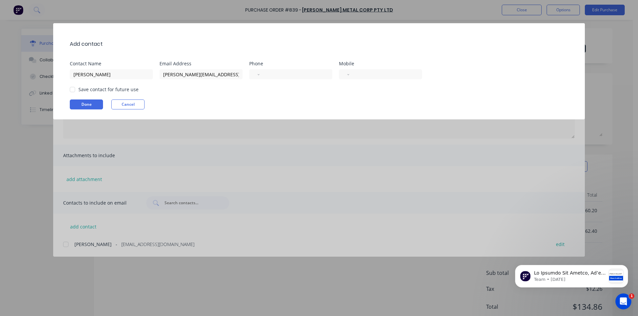
click at [209, 93] on div "Save contact for future use" at bounding box center [322, 89] width 505 height 7
click at [74, 88] on div at bounding box center [72, 89] width 13 height 13
type textarea "Hi, Please find attached our Purchase Order for your attention. Should you requ…"
click at [83, 104] on button "Done" at bounding box center [86, 105] width 33 height 10
type textarea "x"
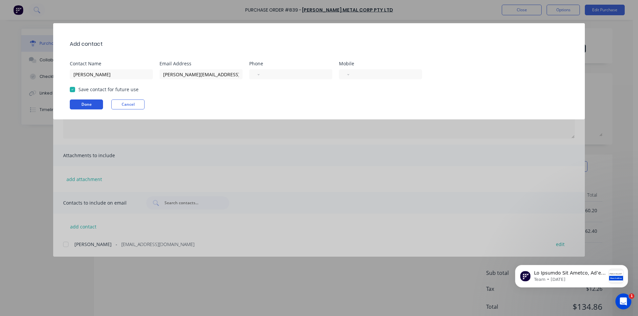
type textarea "Hi, Please find attached our Purchase Order for your attention. Should you requ…"
type textarea "x"
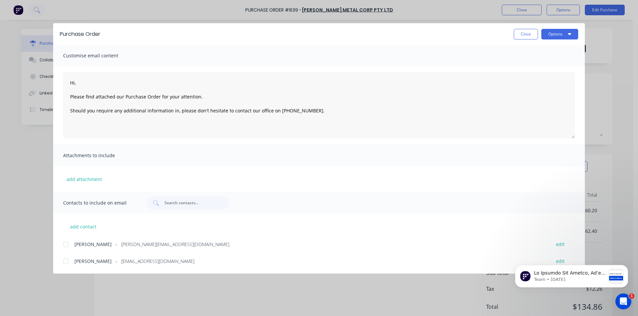
click at [66, 243] on div at bounding box center [65, 244] width 13 height 13
type textarea "Hi, Please find attached our Purchase Order for your attention. Should you requ…"
click at [573, 37] on button "Options" at bounding box center [559, 34] width 37 height 11
click at [537, 79] on div "Email" at bounding box center [546, 78] width 51 height 10
type textarea "x"
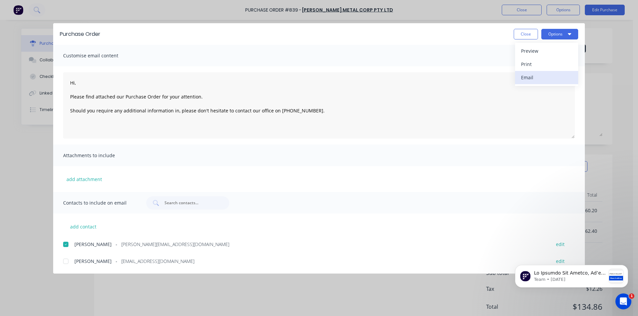
type textarea "Hi, Please find attached our Purchase Order for your attention. Should you requ…"
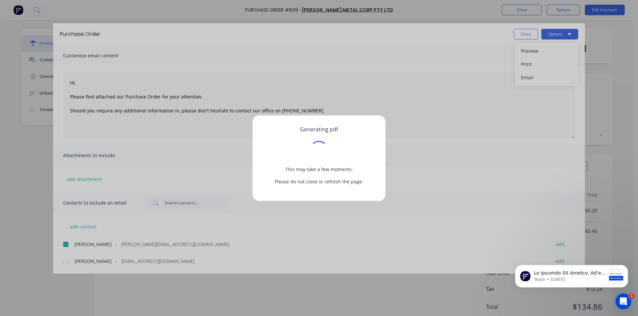
type textarea "x"
type textarea "Hi, Please find attached our Purchase Order for your attention. Should you requ…"
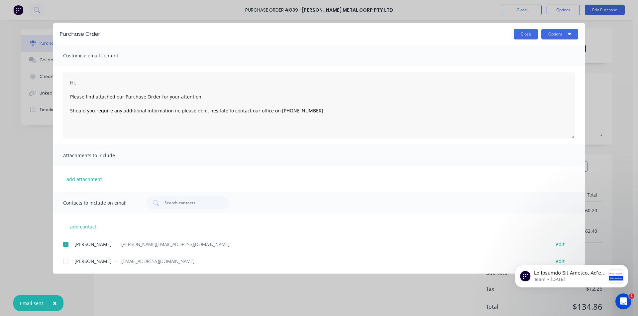
click at [520, 36] on button "Close" at bounding box center [525, 34] width 24 height 11
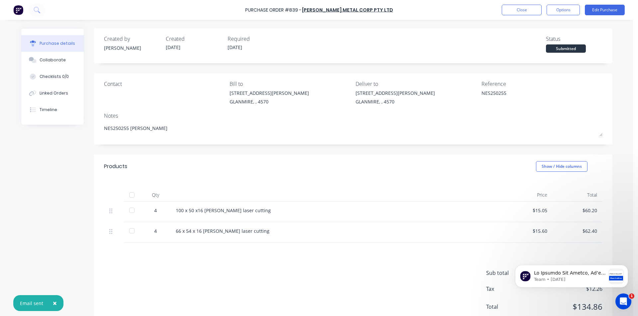
type textarea "x"
click at [534, 7] on button "Close" at bounding box center [521, 10] width 40 height 11
